Goal: Task Accomplishment & Management: Manage account settings

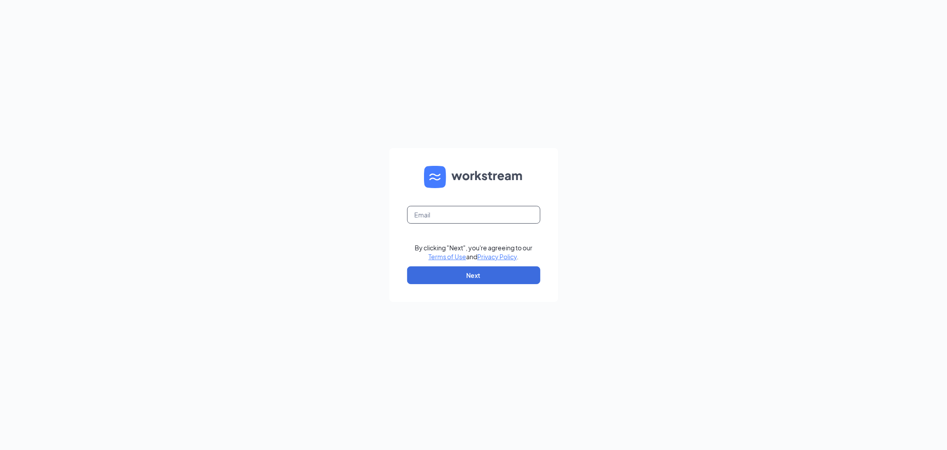
click at [492, 211] on input "text" at bounding box center [473, 215] width 133 height 18
type input "culvers539@yahoo.com"
click at [452, 285] on form "culvers539@yahoo.com By clicking "Next", you're agreeing to our Terms of Use an…" at bounding box center [474, 225] width 169 height 154
click at [454, 281] on button "Next" at bounding box center [473, 275] width 133 height 18
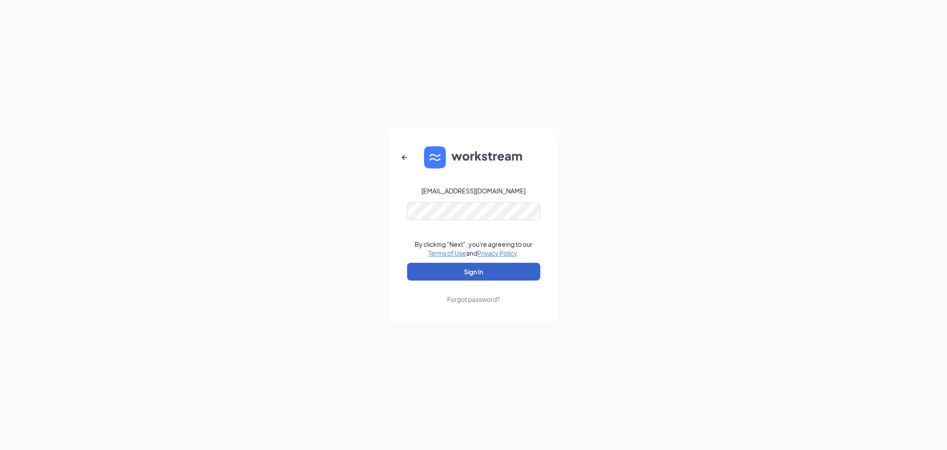
click at [477, 271] on button "Sign In" at bounding box center [473, 272] width 133 height 18
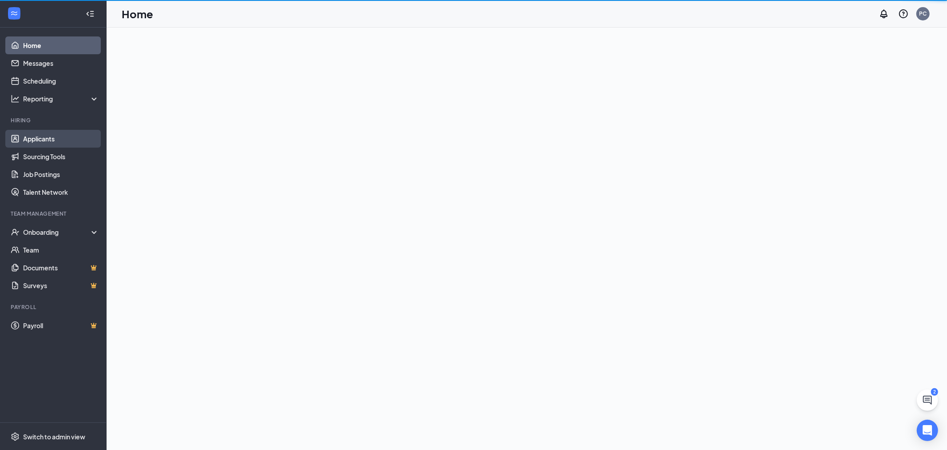
click at [34, 135] on link "Applicants" at bounding box center [61, 139] width 76 height 18
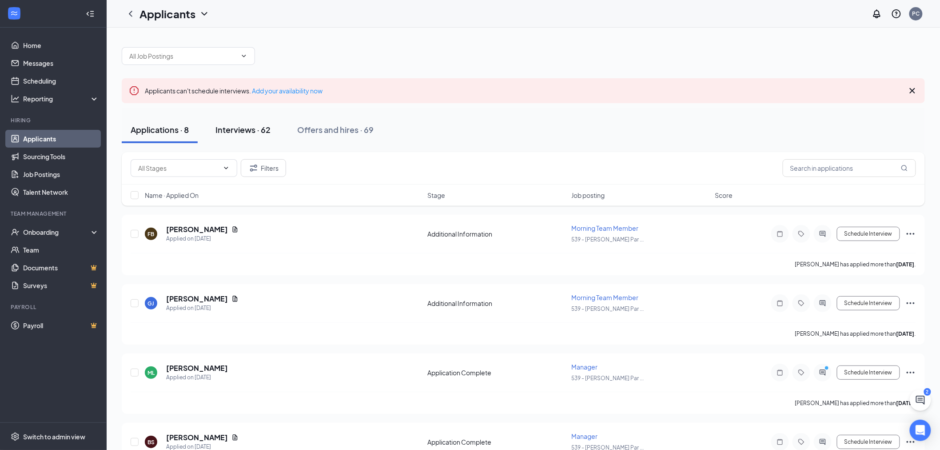
click at [241, 129] on div "Interviews · 62" at bounding box center [242, 129] width 55 height 11
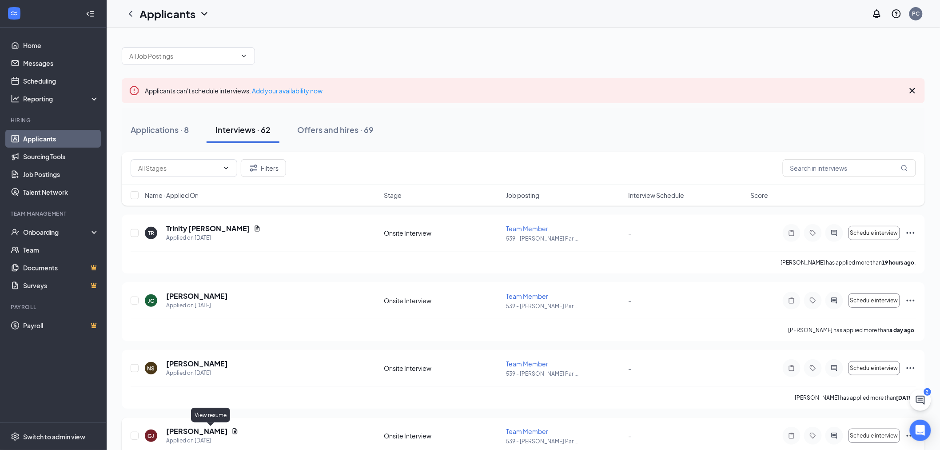
click at [231, 431] on icon "Document" at bounding box center [234, 430] width 7 height 7
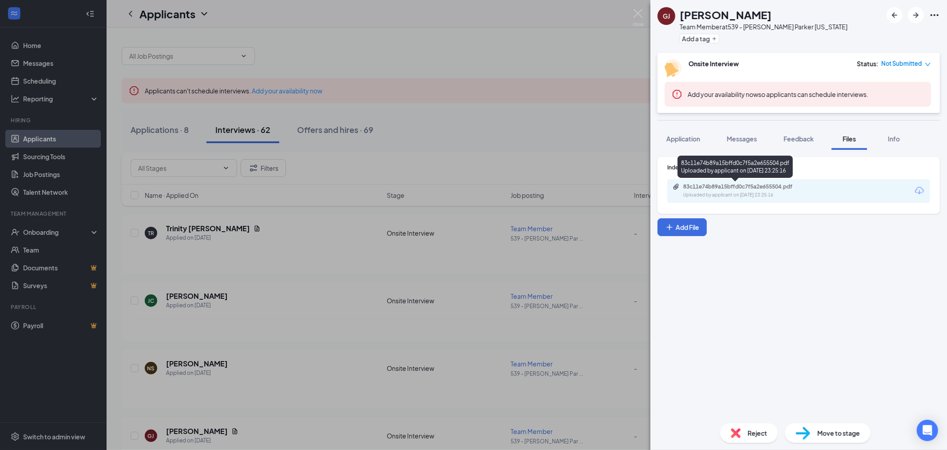
click at [732, 184] on div "83c11e74b89a15bffd0c7f5a2e655504.pdf" at bounding box center [746, 186] width 124 height 7
click at [637, 15] on img at bounding box center [638, 17] width 11 height 17
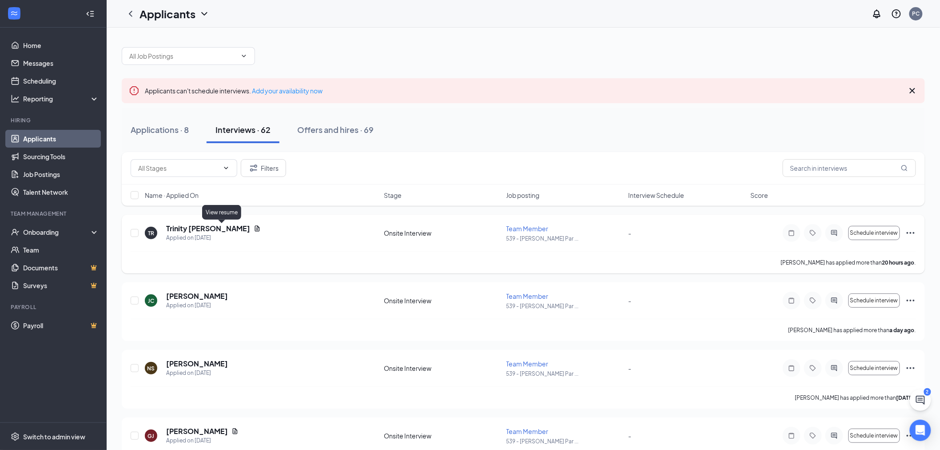
click at [254, 225] on icon "Document" at bounding box center [257, 228] width 7 height 7
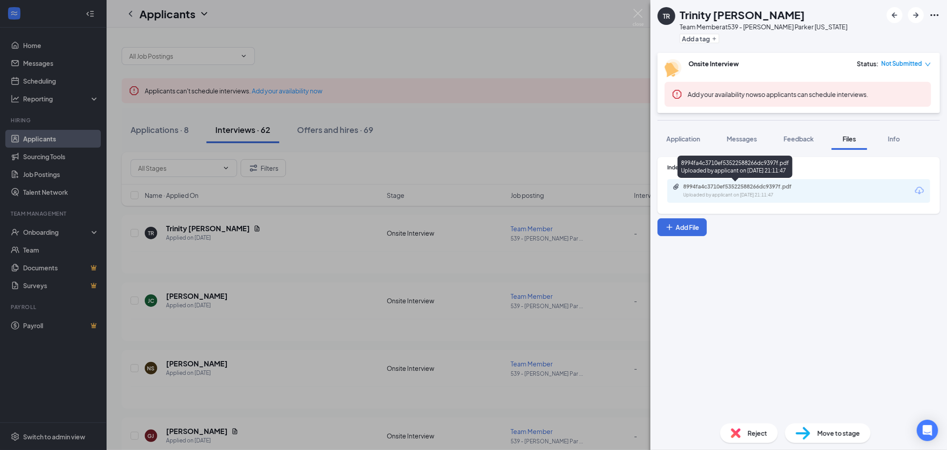
click at [752, 183] on div "8994fa4c3710ef53522588266dc9397f.pdf" at bounding box center [746, 186] width 124 height 7
click at [637, 9] on img at bounding box center [638, 17] width 11 height 17
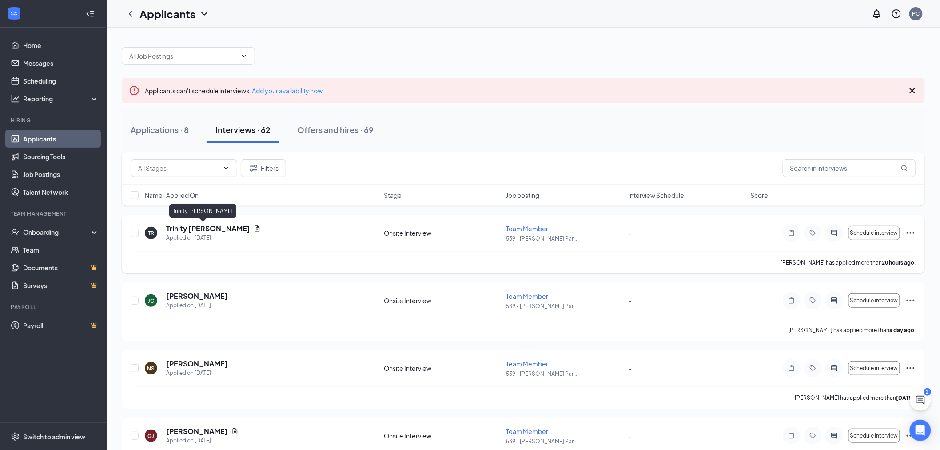
click at [188, 231] on h5 "Trinity [PERSON_NAME]" at bounding box center [208, 228] width 84 height 10
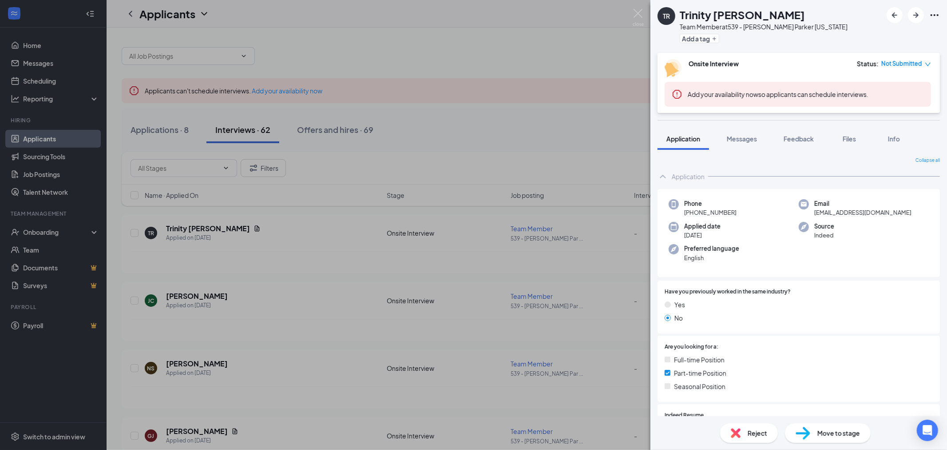
click at [643, 8] on div "TR [PERSON_NAME] Team Member at 539 - [PERSON_NAME] Parker [US_STATE] Add a tag…" at bounding box center [473, 225] width 947 height 450
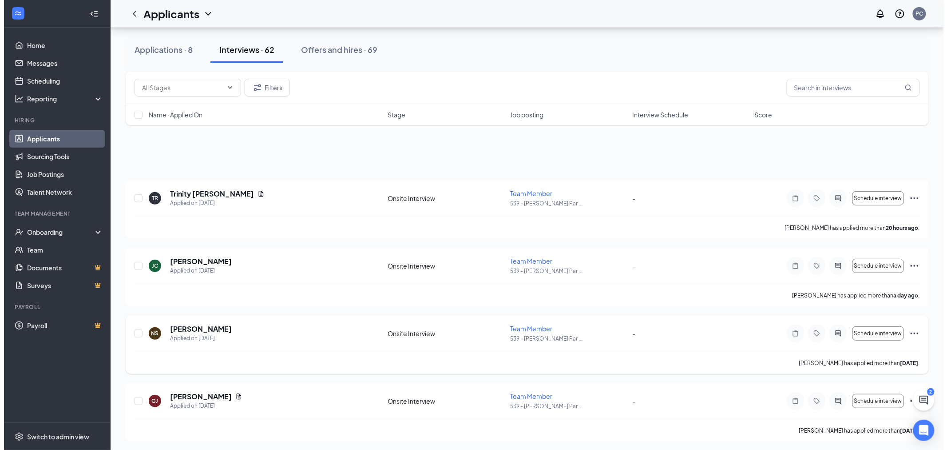
scroll to position [148, 0]
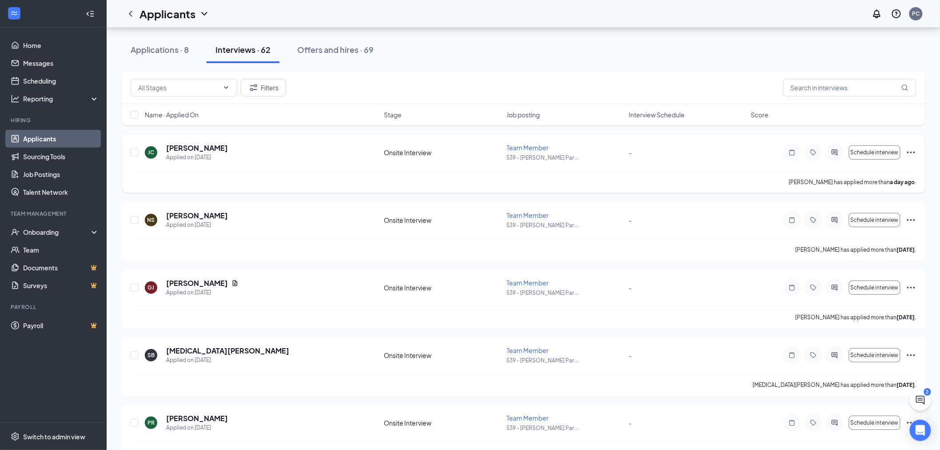
click at [192, 149] on h5 "[PERSON_NAME]" at bounding box center [197, 148] width 62 height 10
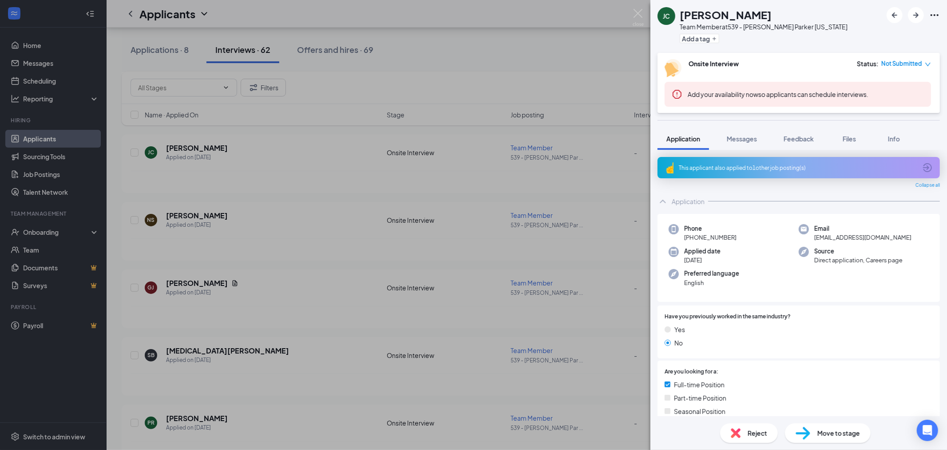
click at [645, 16] on div "[PERSON_NAME] Team Member at 539 - [PERSON_NAME] Parker [US_STATE] Add a tag On…" at bounding box center [473, 225] width 947 height 450
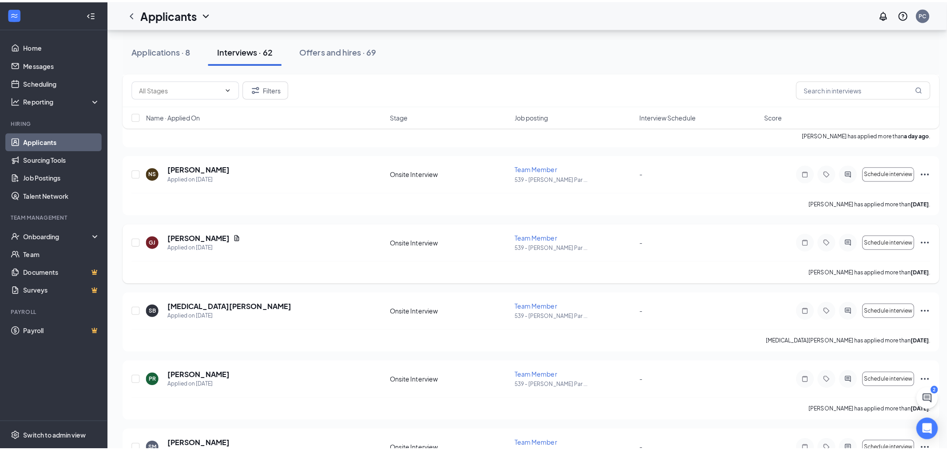
scroll to position [296, 0]
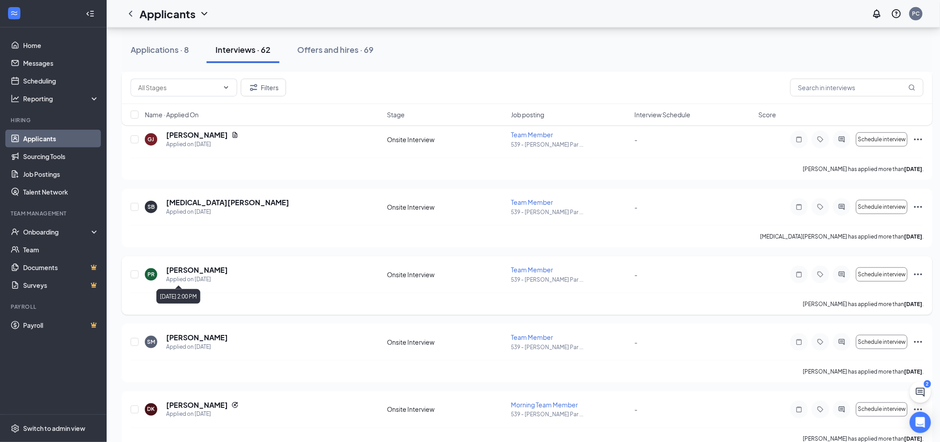
click at [203, 275] on div "Applied on [DATE]" at bounding box center [197, 279] width 62 height 9
click at [208, 275] on div "Applied on [DATE]" at bounding box center [197, 279] width 62 height 9
click at [200, 343] on div "Applied on [DATE]" at bounding box center [197, 346] width 62 height 9
click at [206, 336] on h5 "[PERSON_NAME]" at bounding box center [197, 338] width 62 height 10
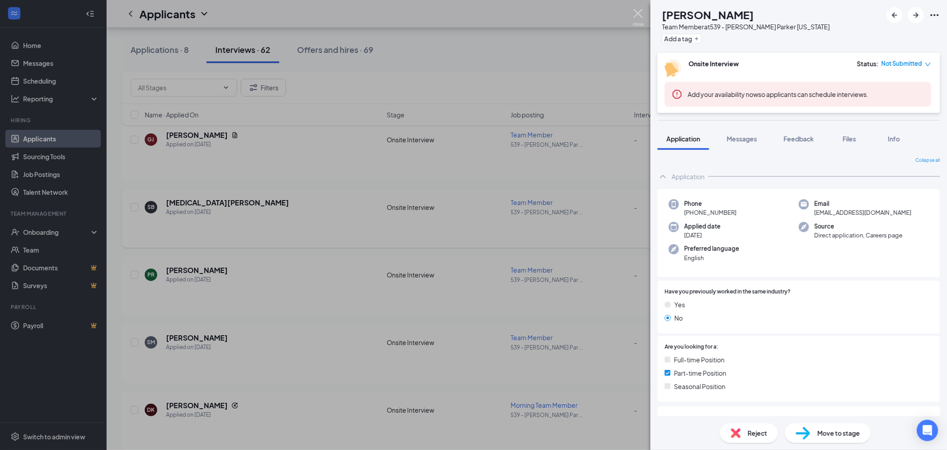
drag, startPoint x: 638, startPoint y: 12, endPoint x: 262, endPoint y: 227, distance: 433.3
click at [640, 12] on img at bounding box center [638, 17] width 11 height 17
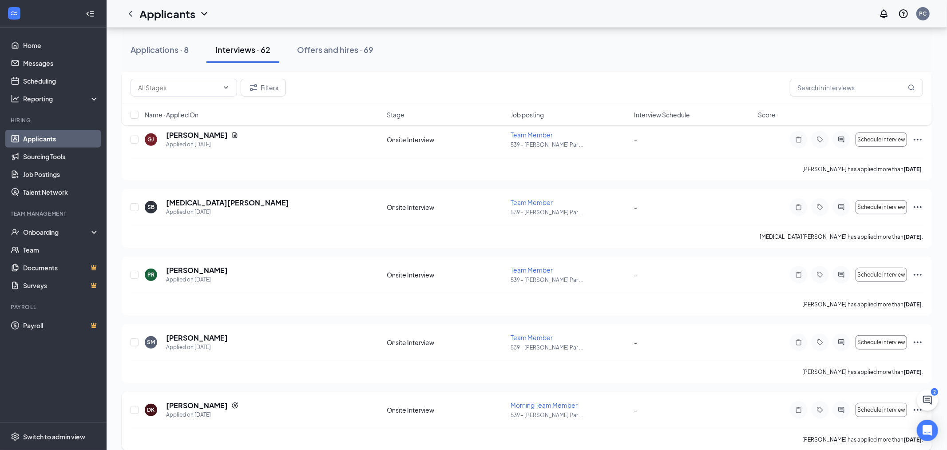
scroll to position [494, 0]
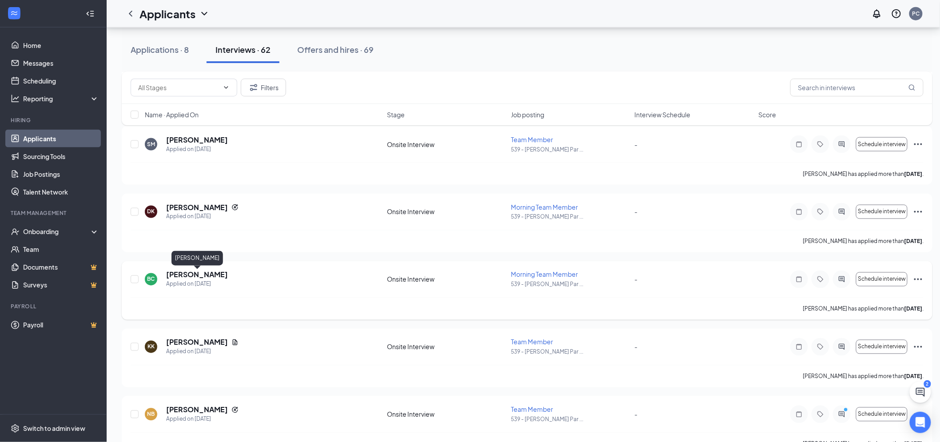
click at [209, 277] on h5 "[PERSON_NAME]" at bounding box center [197, 275] width 62 height 10
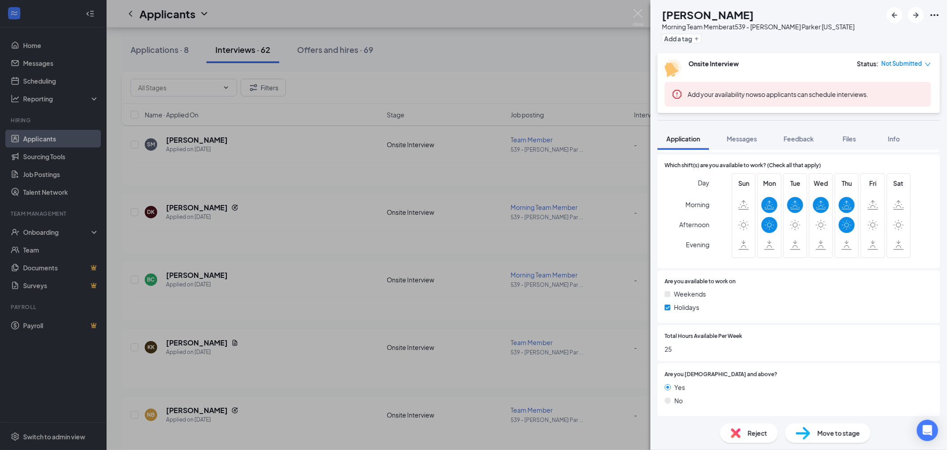
scroll to position [382, 0]
click at [636, 15] on img at bounding box center [638, 17] width 11 height 17
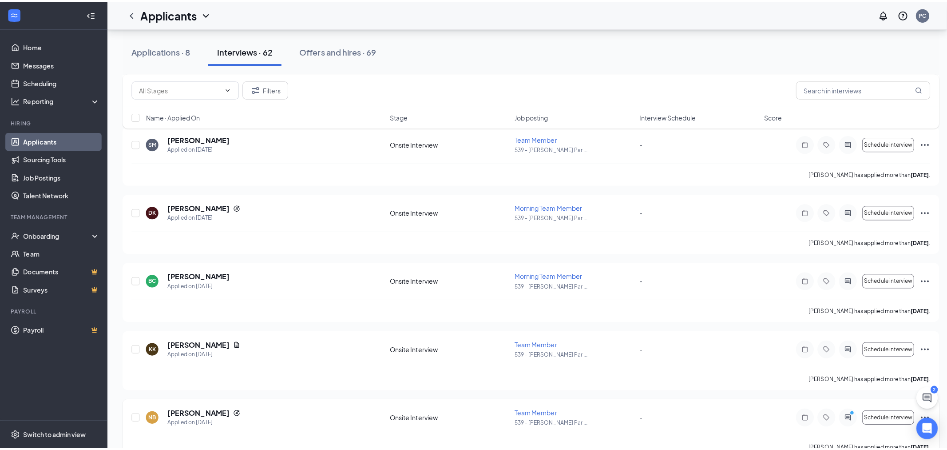
scroll to position [691, 0]
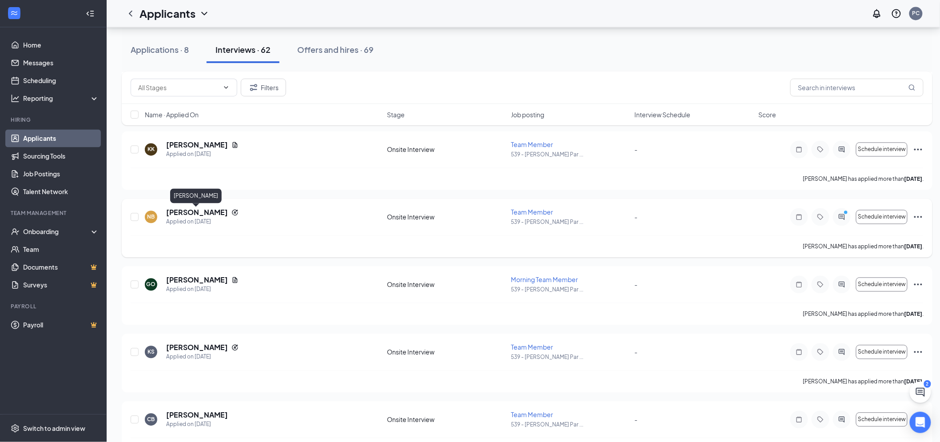
click at [215, 212] on h5 "[PERSON_NAME]" at bounding box center [197, 213] width 62 height 10
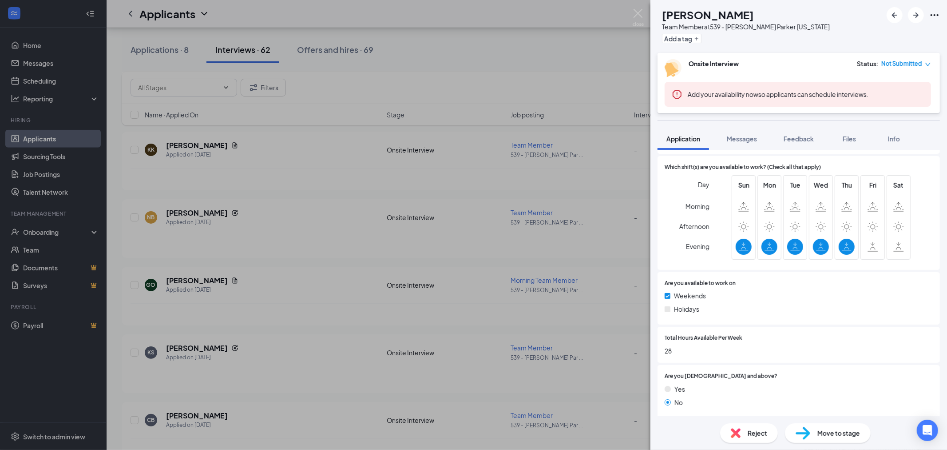
scroll to position [407, 0]
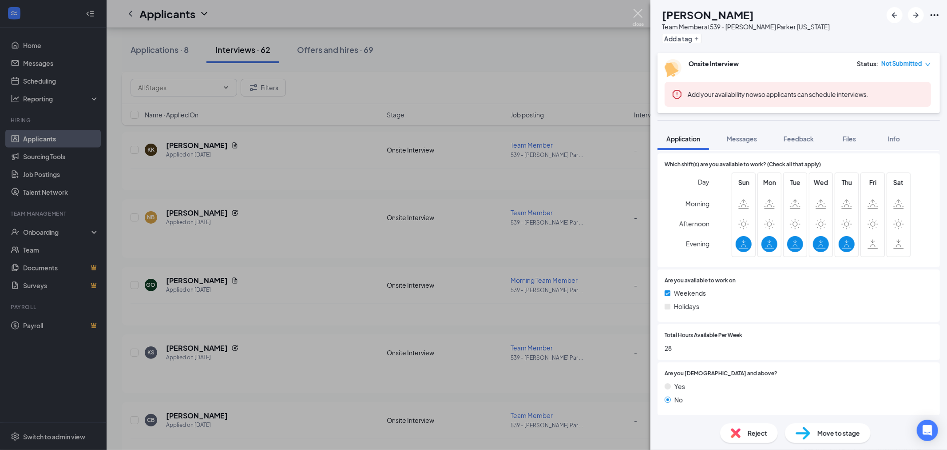
click at [637, 11] on img at bounding box center [638, 17] width 11 height 17
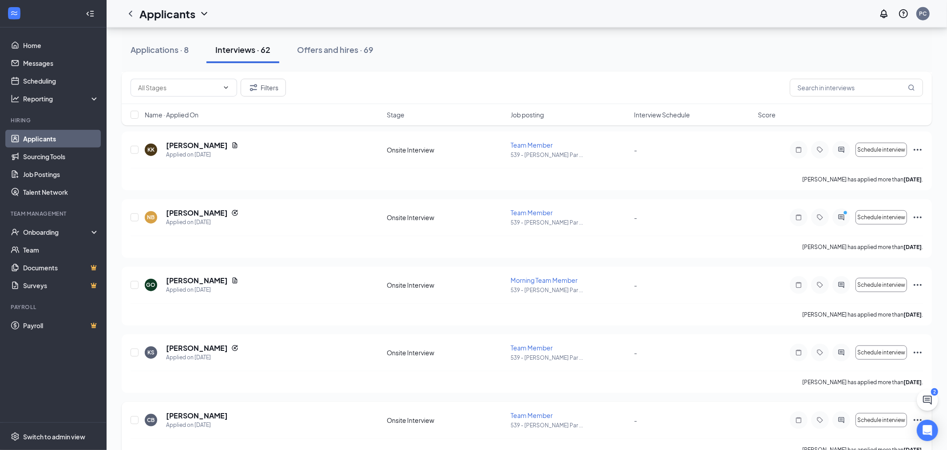
scroll to position [839, 0]
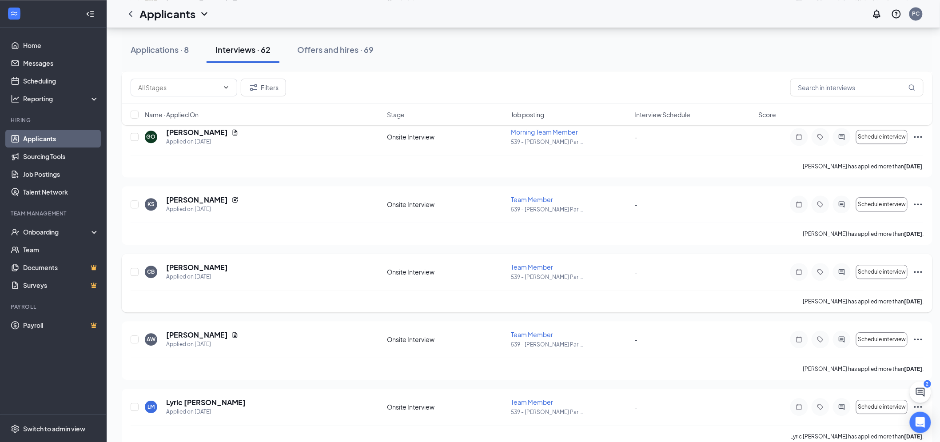
click at [173, 269] on h5 "[PERSON_NAME]" at bounding box center [197, 268] width 62 height 10
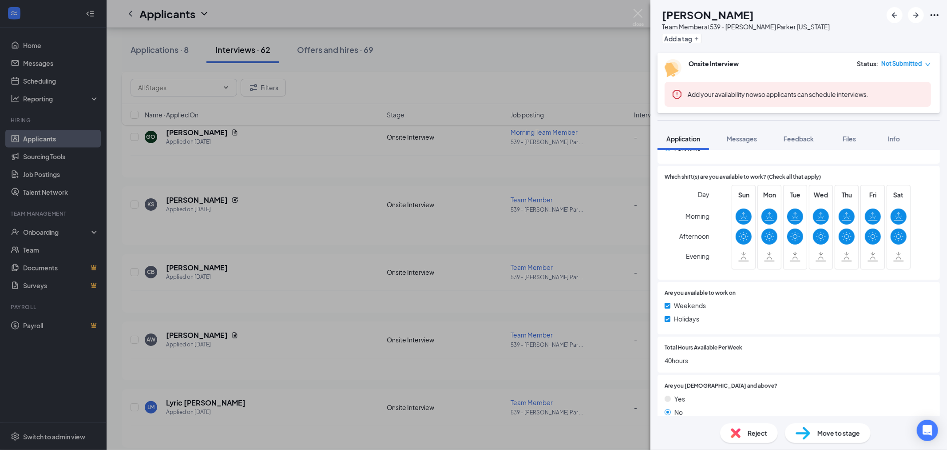
scroll to position [382, 0]
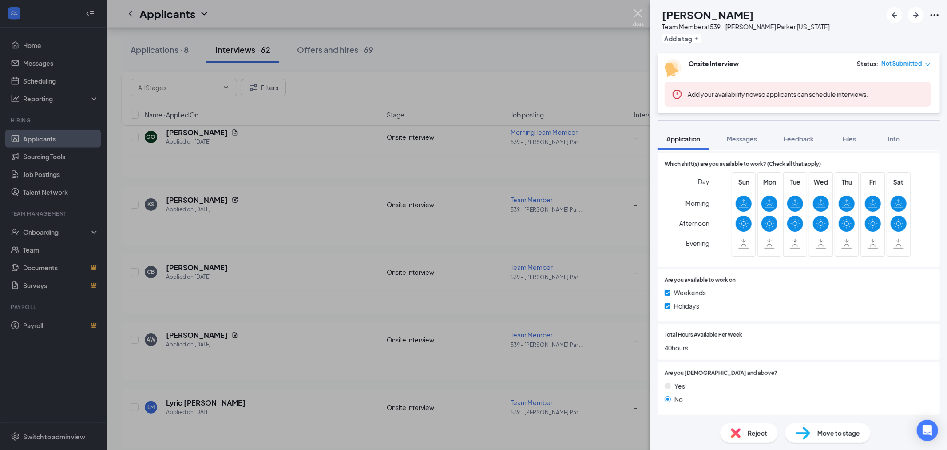
click at [637, 16] on img at bounding box center [638, 17] width 11 height 17
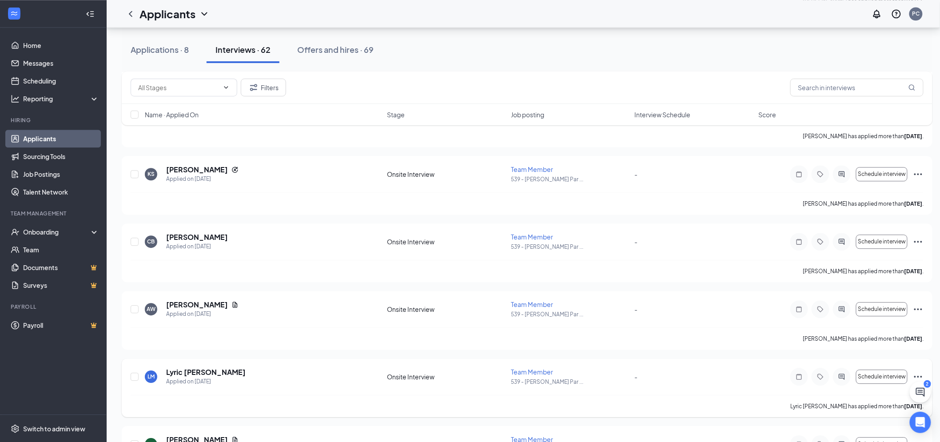
scroll to position [987, 0]
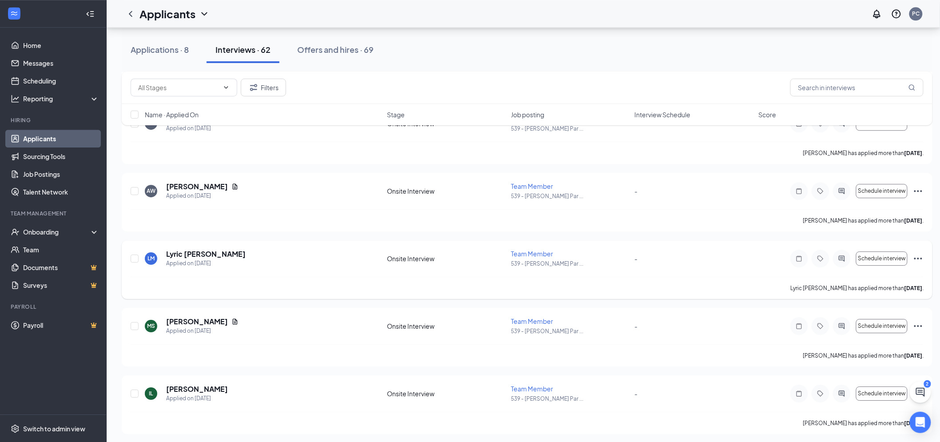
click at [198, 256] on h5 "Lyric [PERSON_NAME]" at bounding box center [206, 254] width 80 height 10
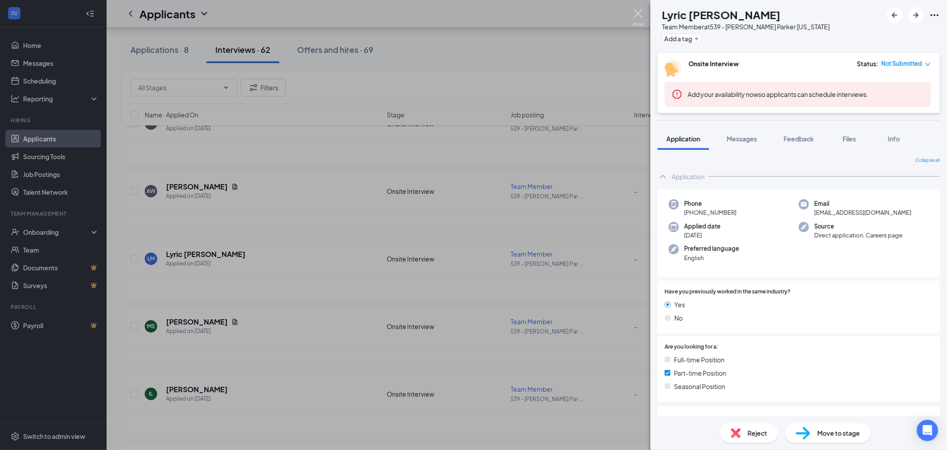
click at [637, 12] on img at bounding box center [638, 17] width 11 height 17
